Goal: Ask a question

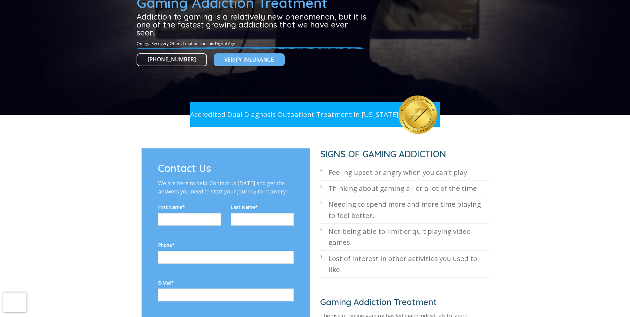
scroll to position [129, 0]
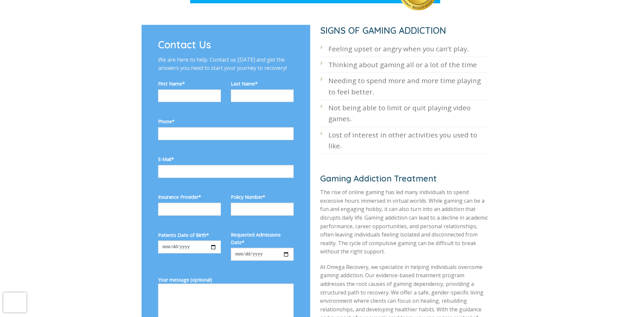
scroll to position [240, 0]
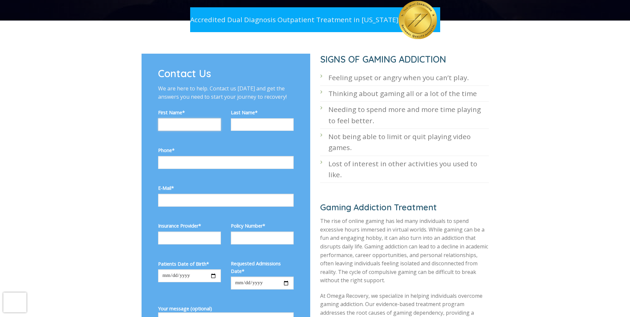
click at [208, 118] on input "Contact form" at bounding box center [189, 124] width 63 height 13
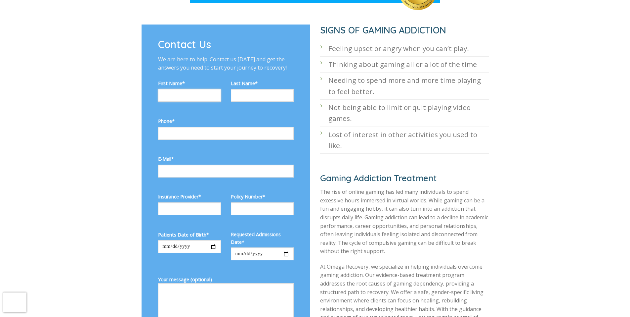
scroll to position [210, 0]
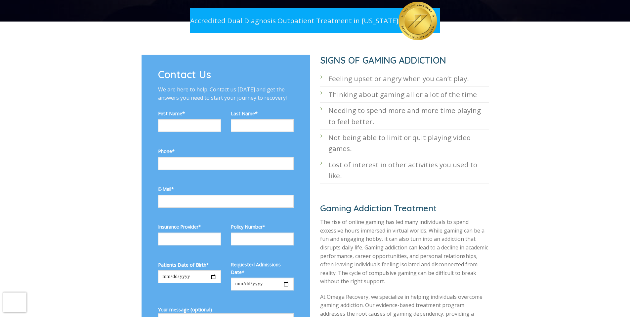
click at [208, 103] on div "Contact Us We are here to help. Contact us [DATE] and get the answers you need …" at bounding box center [226, 244] width 169 height 378
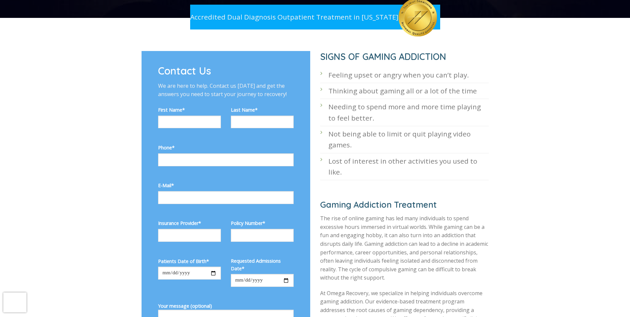
scroll to position [214, 0]
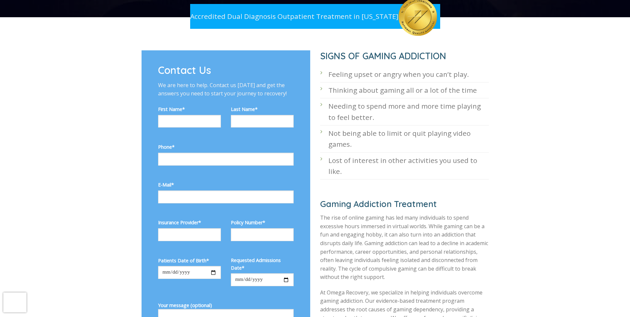
click at [209, 143] on label "Phone*" at bounding box center [226, 147] width 136 height 8
click at [208, 144] on label "Phone*" at bounding box center [226, 147] width 136 height 8
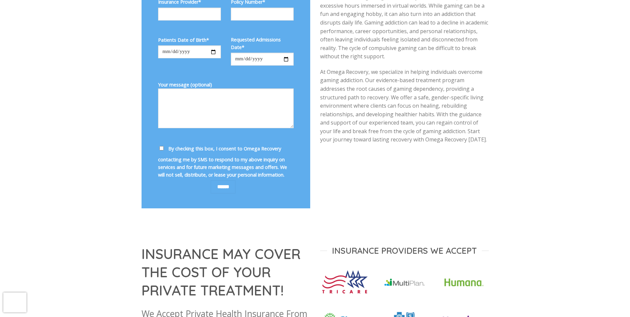
click at [208, 153] on label "By checking this box, I consent to Omega Recovery contacting me by SMS to respo…" at bounding box center [222, 162] width 129 height 34
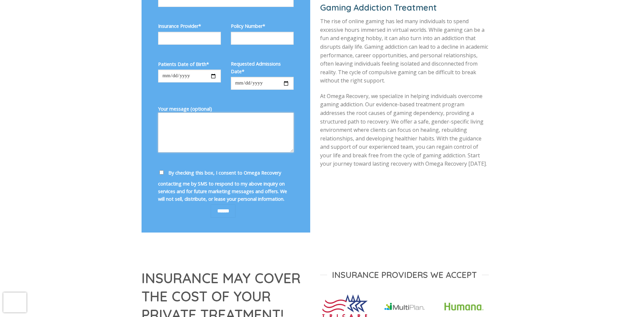
click at [207, 128] on textarea "Your message (optional)" at bounding box center [226, 132] width 136 height 40
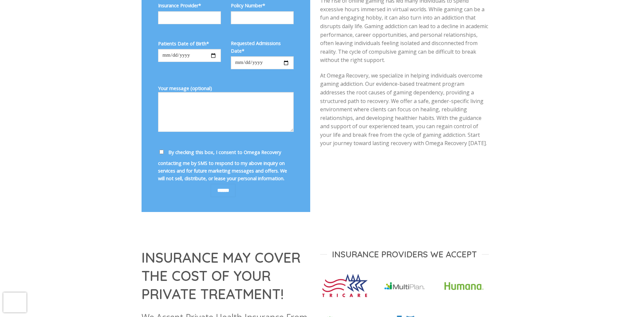
click at [210, 141] on div "Your message (optional)" at bounding box center [226, 116] width 146 height 64
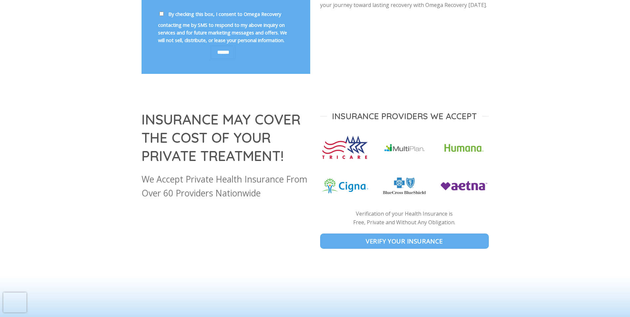
click at [213, 149] on strong "INSURANCE MAY COVER THE COST OF YOUR PRIVATE TREATMENT!" at bounding box center [221, 137] width 159 height 54
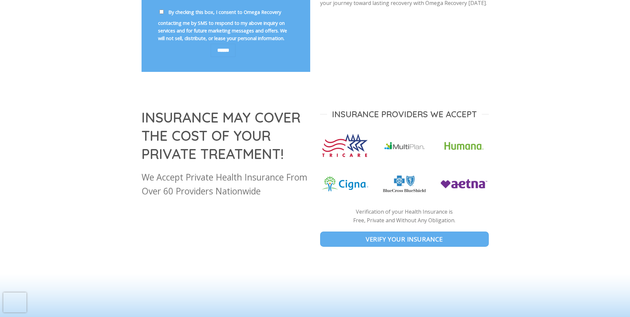
click at [210, 137] on strong "INSURANCE MAY COVER THE COST OF YOUR PRIVATE TREATMENT!" at bounding box center [221, 136] width 159 height 54
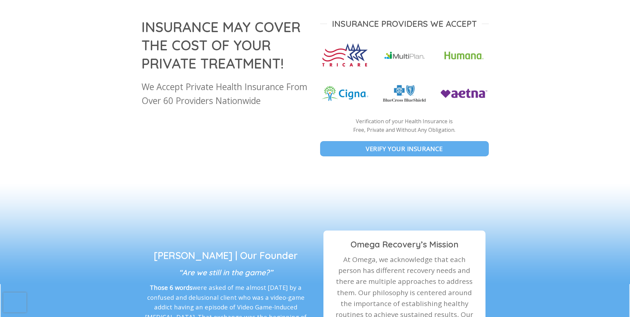
scroll to position [668, 0]
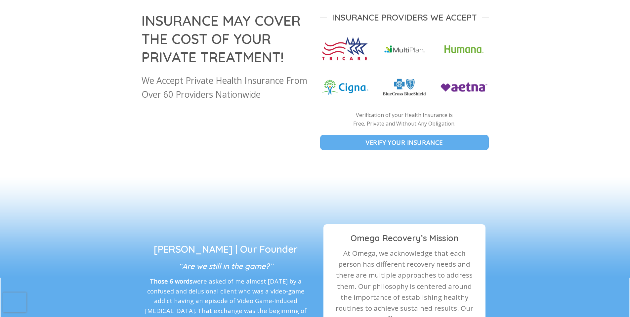
click at [210, 144] on div "INSURANCE MAY COVER THE COST OF YOUR PRIVATE TREATMENT! We Accept Private Healt…" at bounding box center [226, 89] width 179 height 154
click at [212, 146] on div "INSURANCE MAY COVER THE COST OF YOUR PRIVATE TREATMENT! We Accept Private Healt…" at bounding box center [226, 89] width 179 height 154
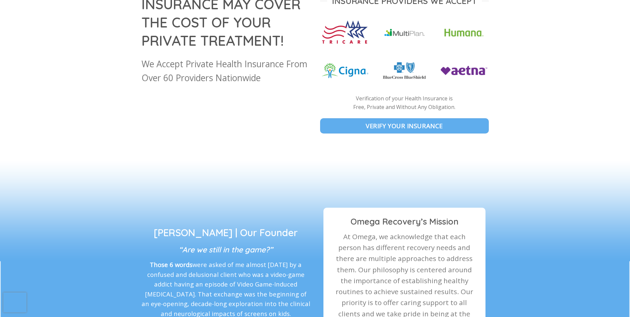
click at [208, 110] on div "INSURANCE MAY COVER THE COST OF YOUR PRIVATE TREATMENT! We Accept Private Healt…" at bounding box center [226, 72] width 179 height 154
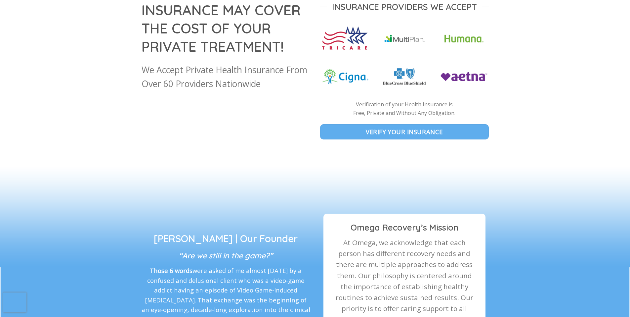
scroll to position [676, 0]
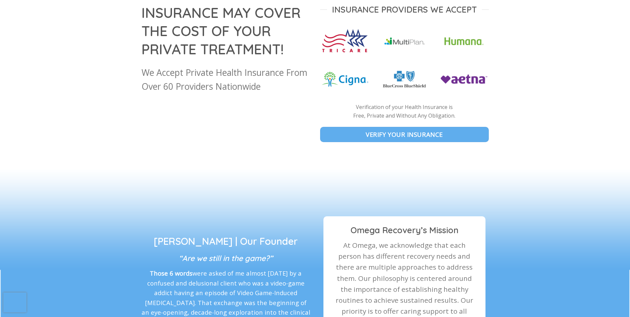
click at [207, 5] on strong "INSURANCE MAY COVER THE COST OF YOUR PRIVATE TREATMENT!" at bounding box center [221, 31] width 159 height 54
click at [206, 1] on div at bounding box center [315, 81] width 630 height 174
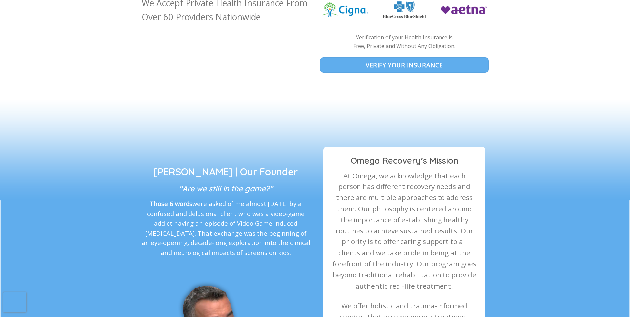
scroll to position [844, 0]
